Goal: Task Accomplishment & Management: Manage account settings

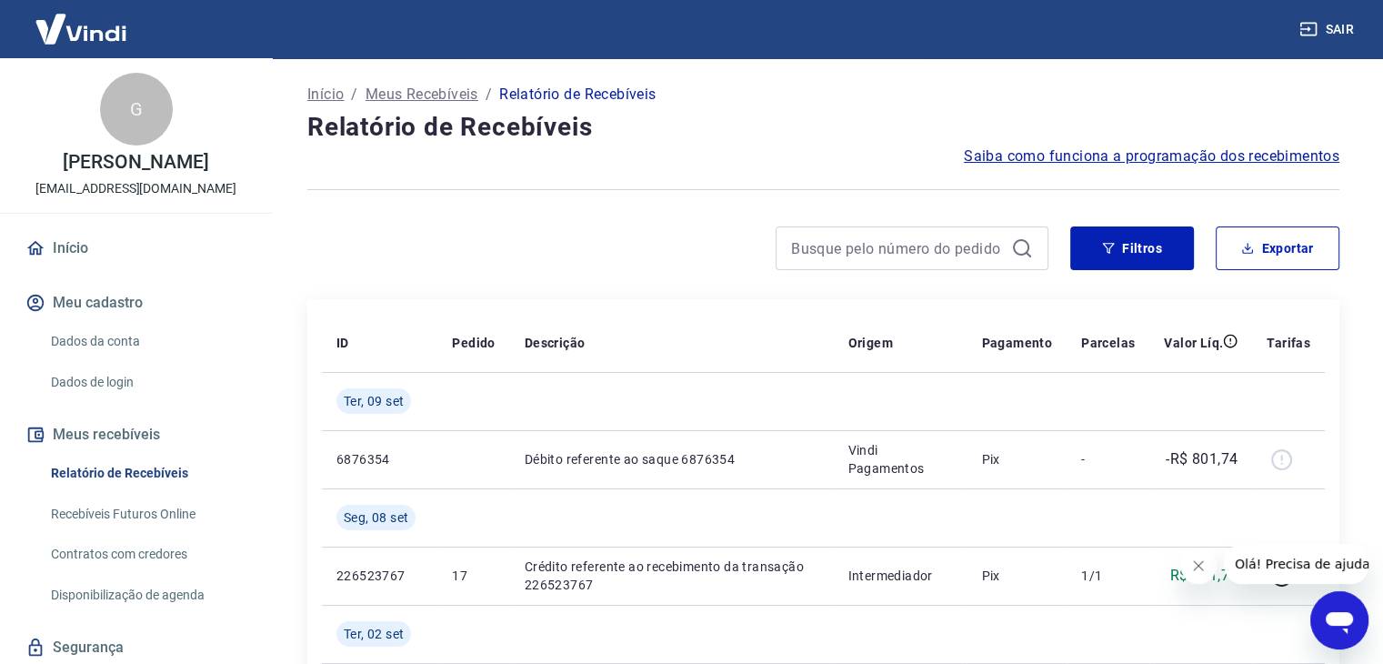
click at [99, 38] on img at bounding box center [81, 28] width 118 height 55
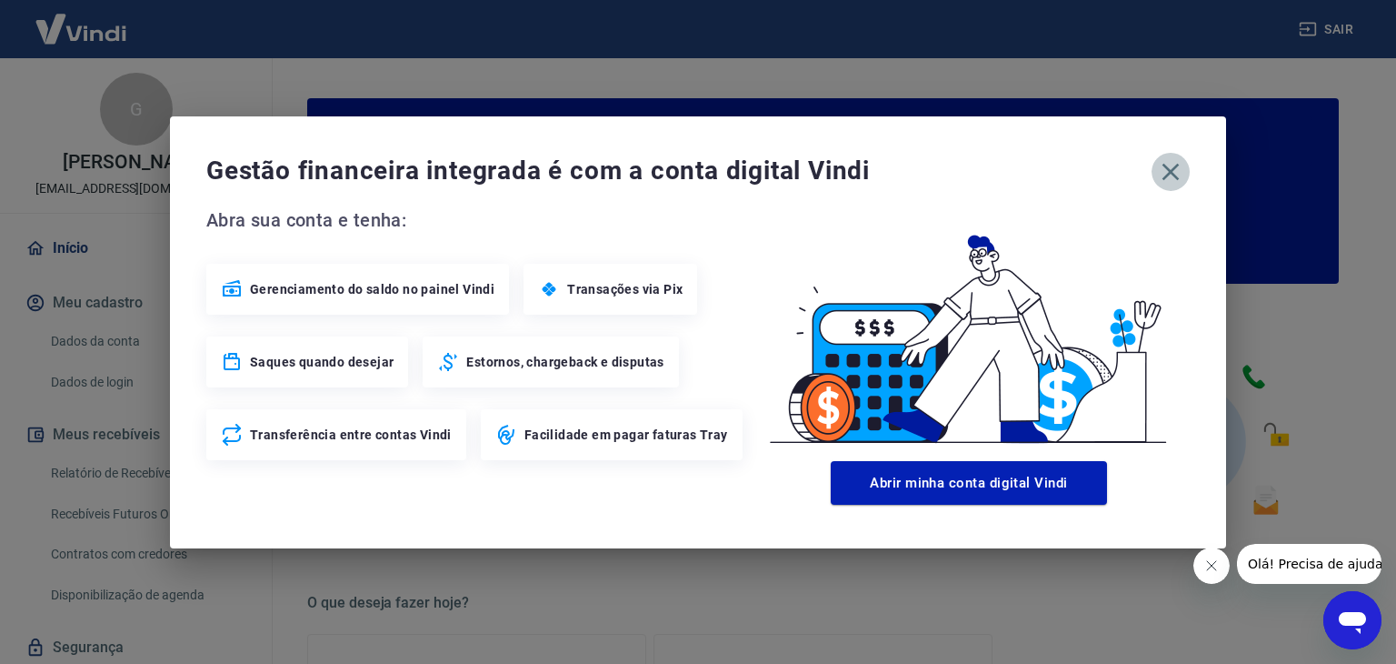
click at [1166, 186] on icon "button" at bounding box center [1170, 171] width 29 height 29
